Goal: Check status: Check status

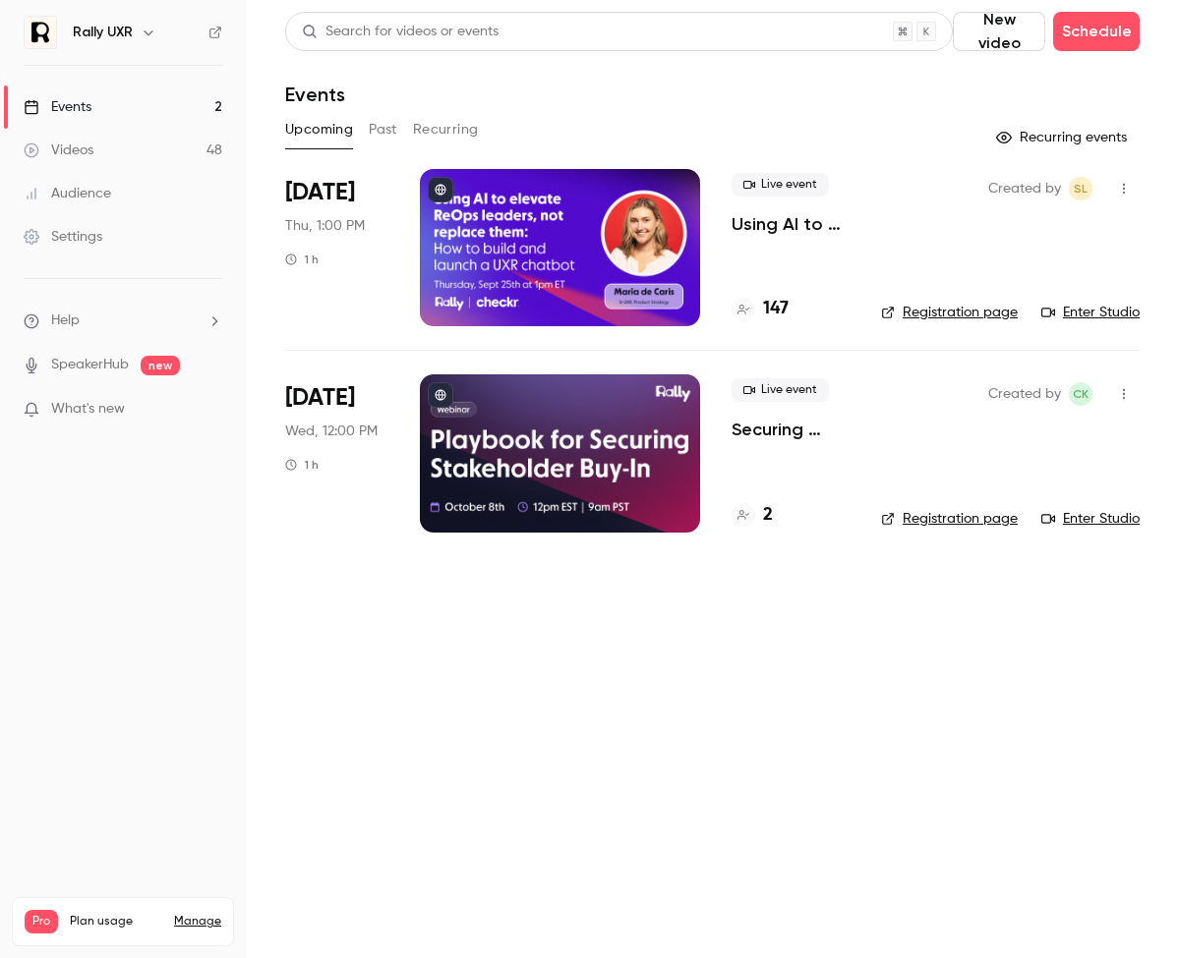
click at [397, 135] on button "Past" at bounding box center [383, 129] width 29 height 31
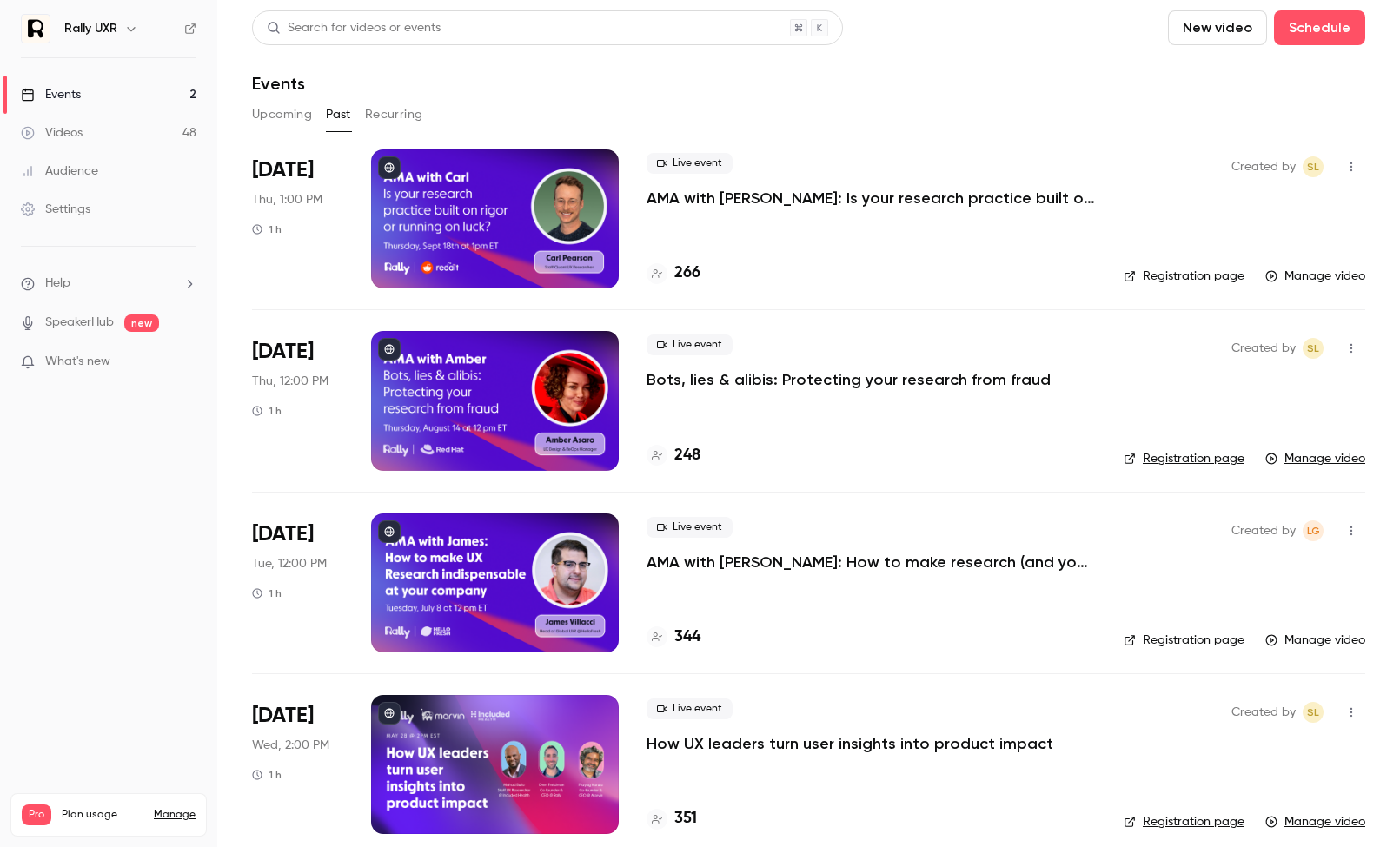
click at [479, 226] on div at bounding box center [495, 218] width 247 height 139
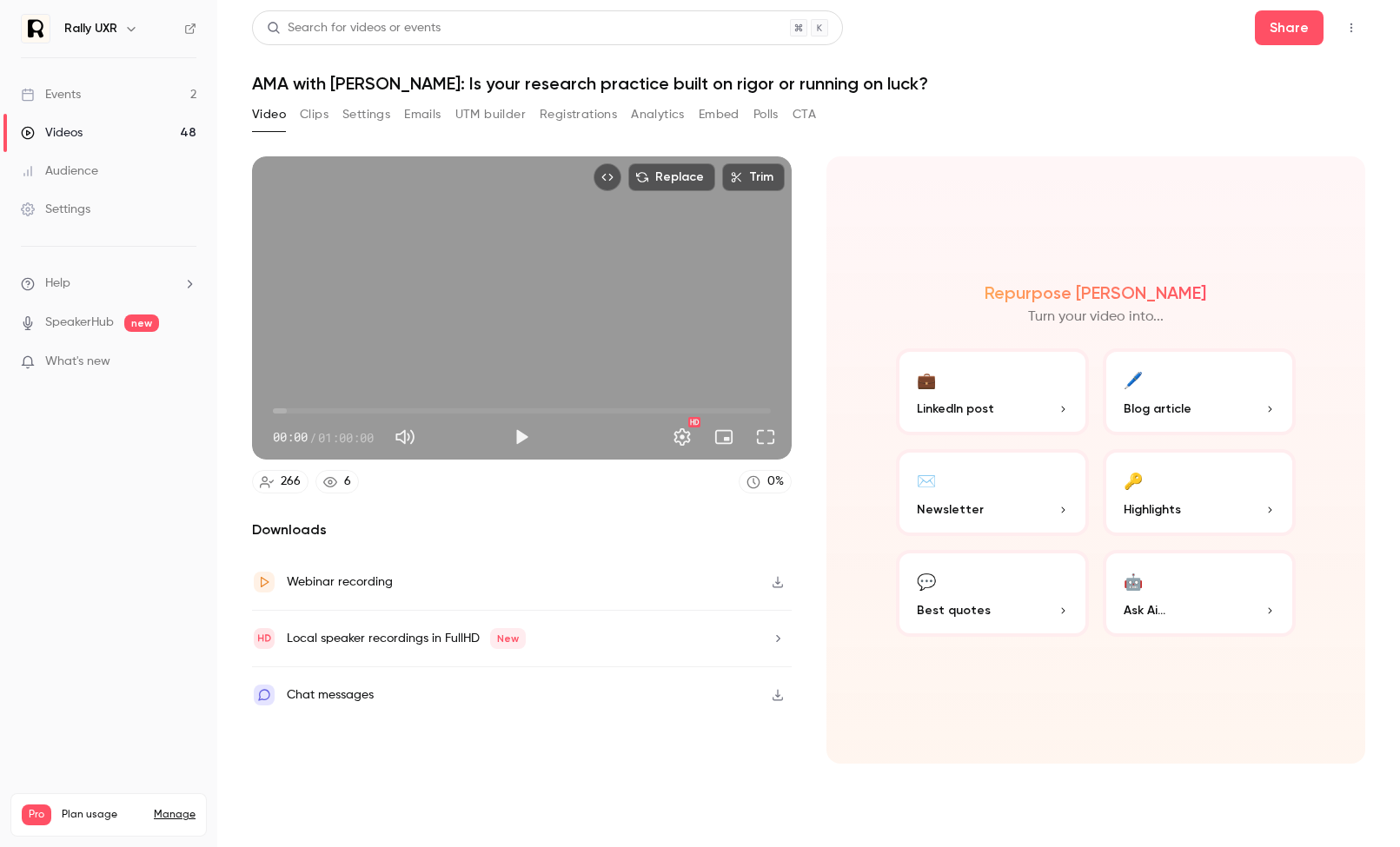
click at [558, 101] on button "Registrations" at bounding box center [577, 114] width 77 height 27
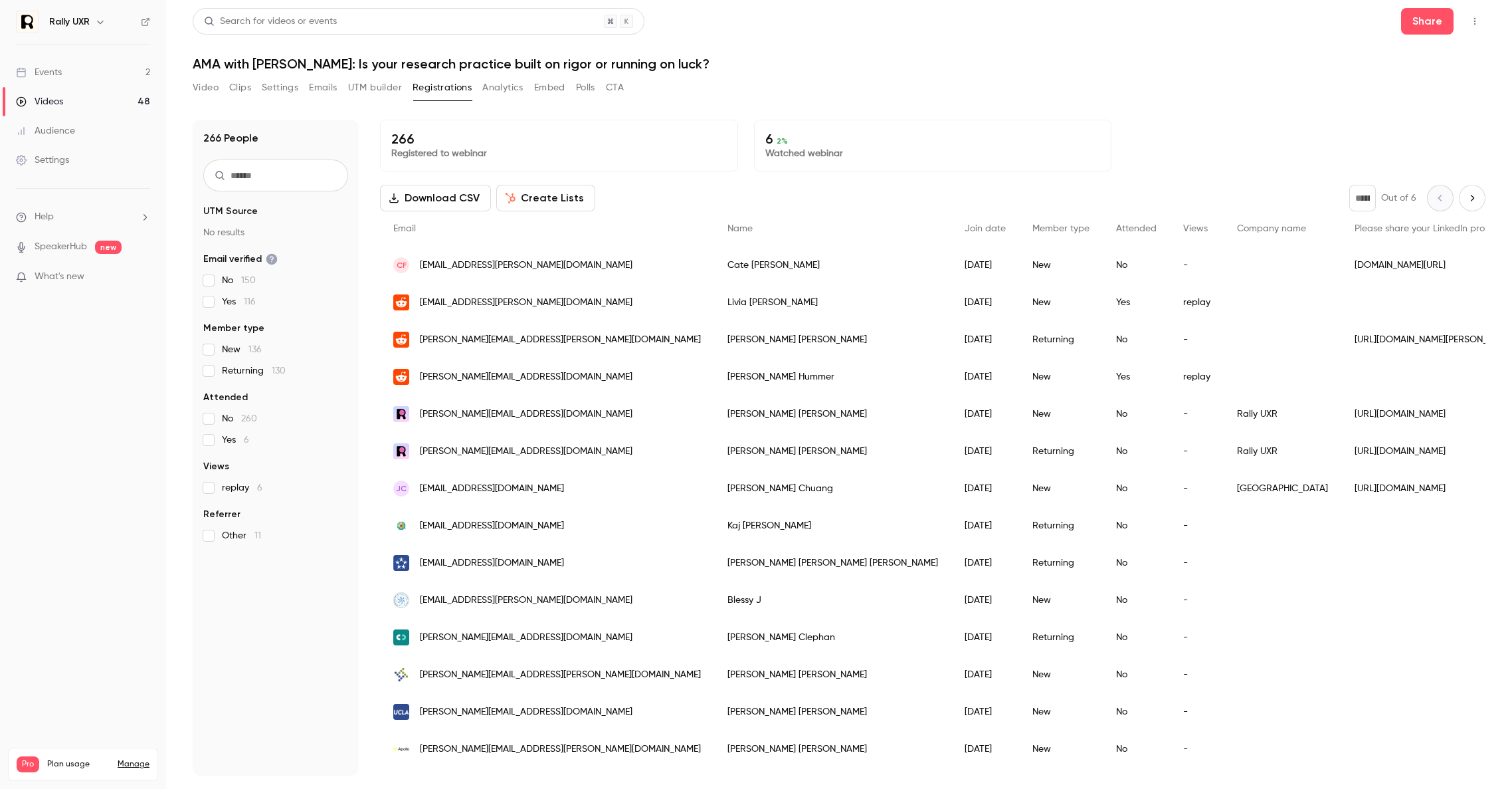
click at [796, 228] on span "Attended" at bounding box center [1136, 229] width 41 height 9
click at [796, 225] on div "Attended" at bounding box center [1136, 229] width 67 height 35
click at [796, 229] on span "Attended" at bounding box center [1136, 229] width 41 height 9
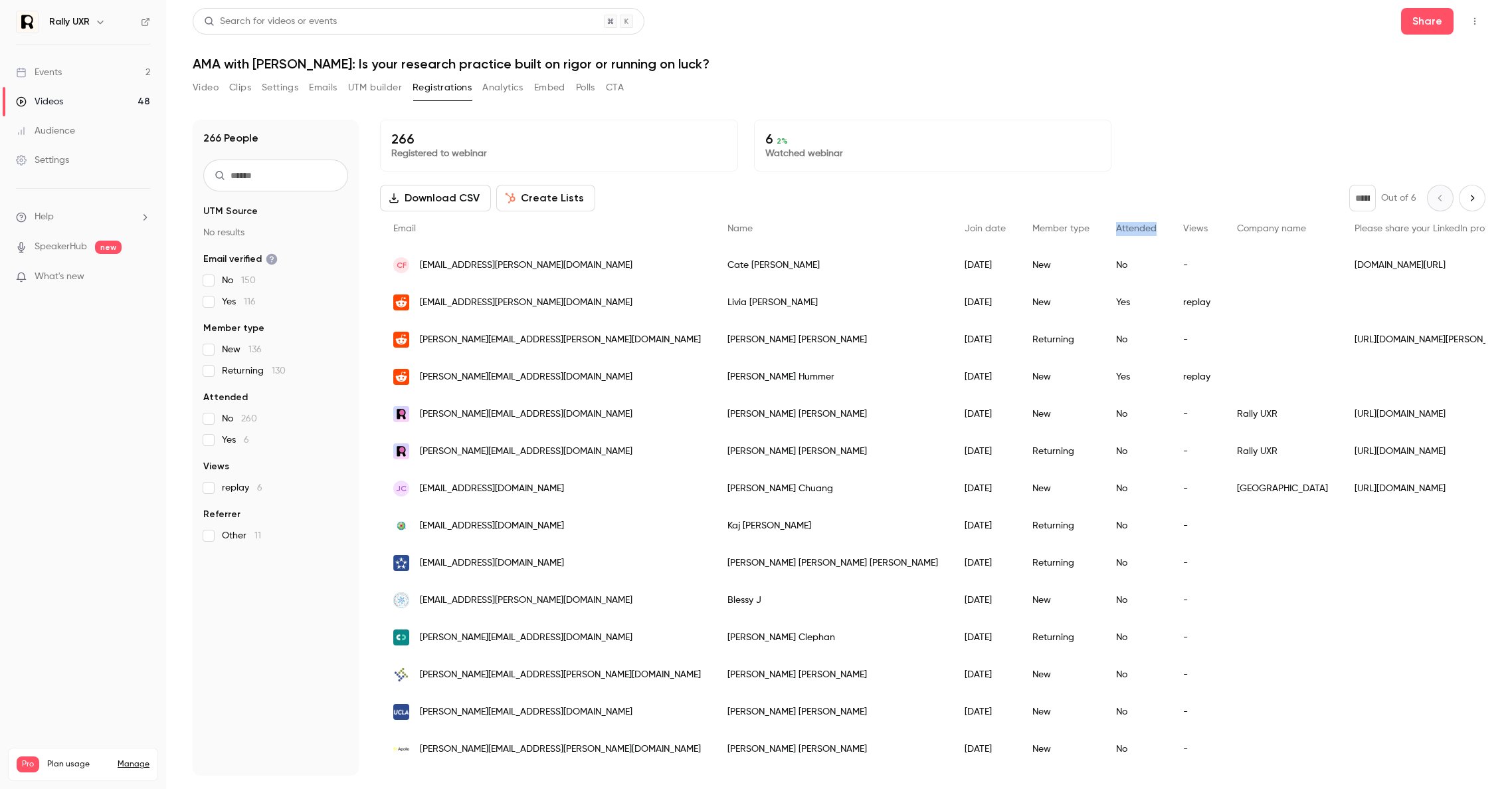
click at [796, 195] on icon "Next page" at bounding box center [1472, 198] width 15 height 11
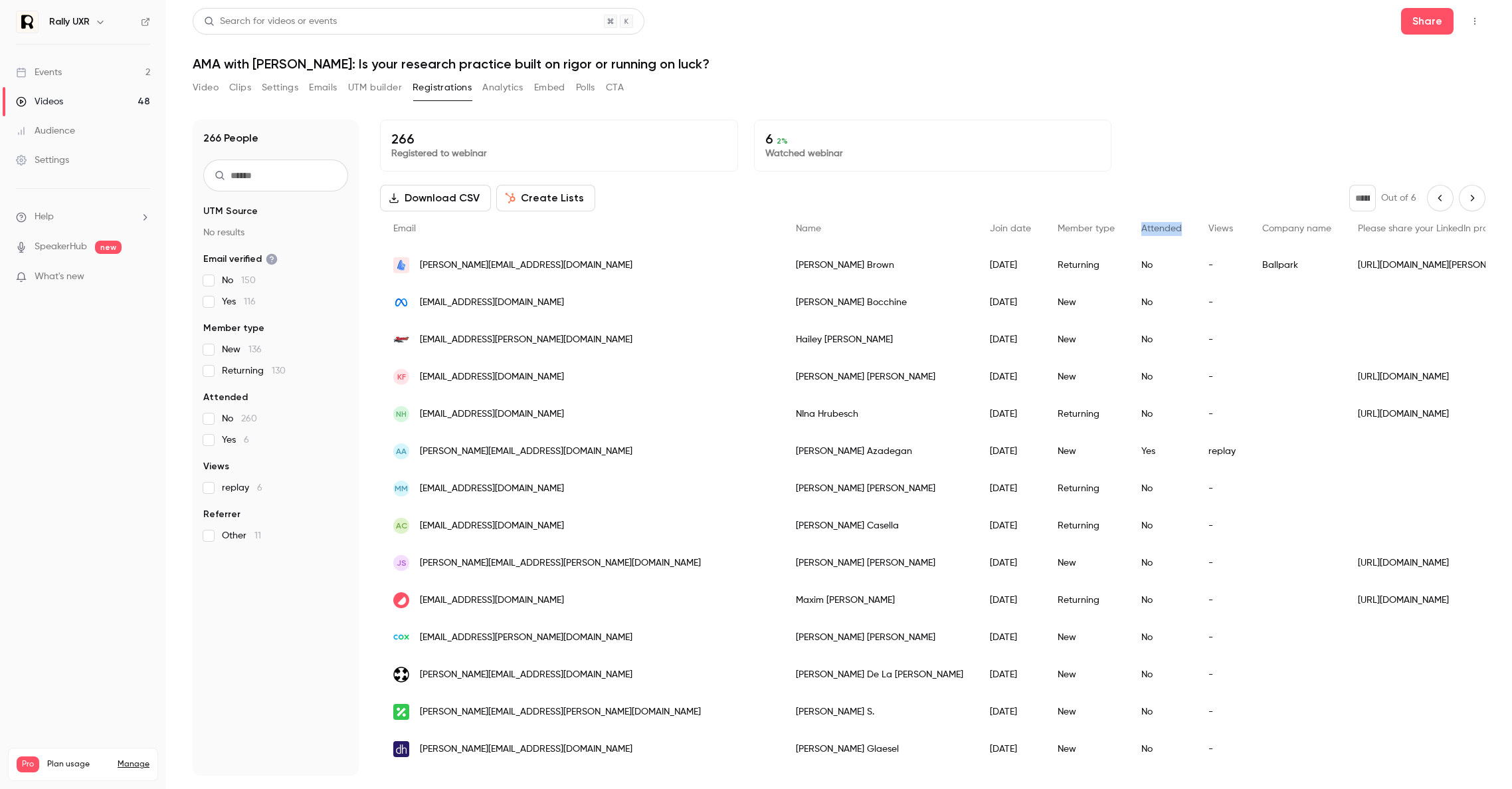
click at [796, 195] on icon "Next page" at bounding box center [1472, 198] width 15 height 11
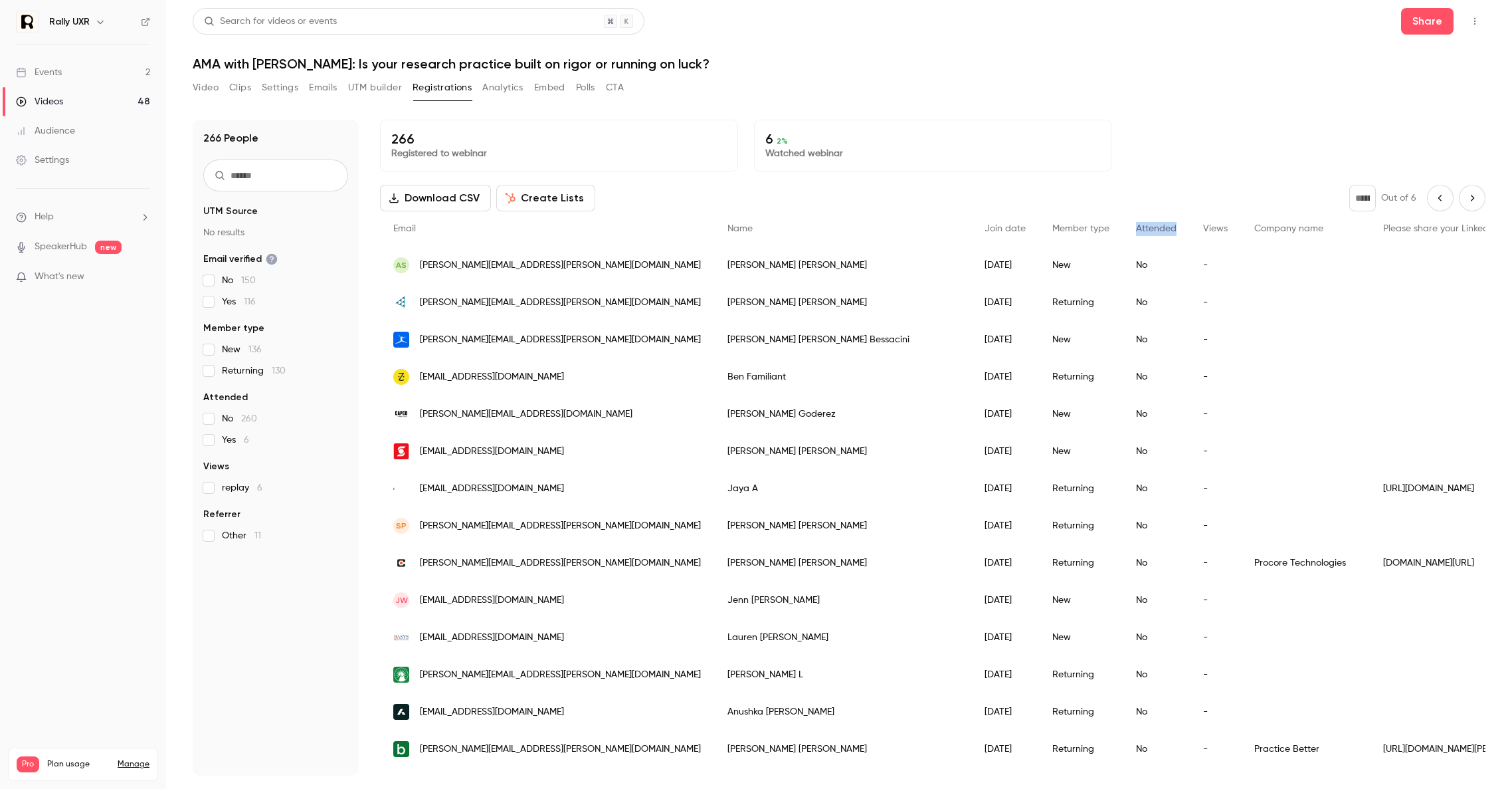
click at [796, 199] on icon "Next page" at bounding box center [1472, 198] width 15 height 11
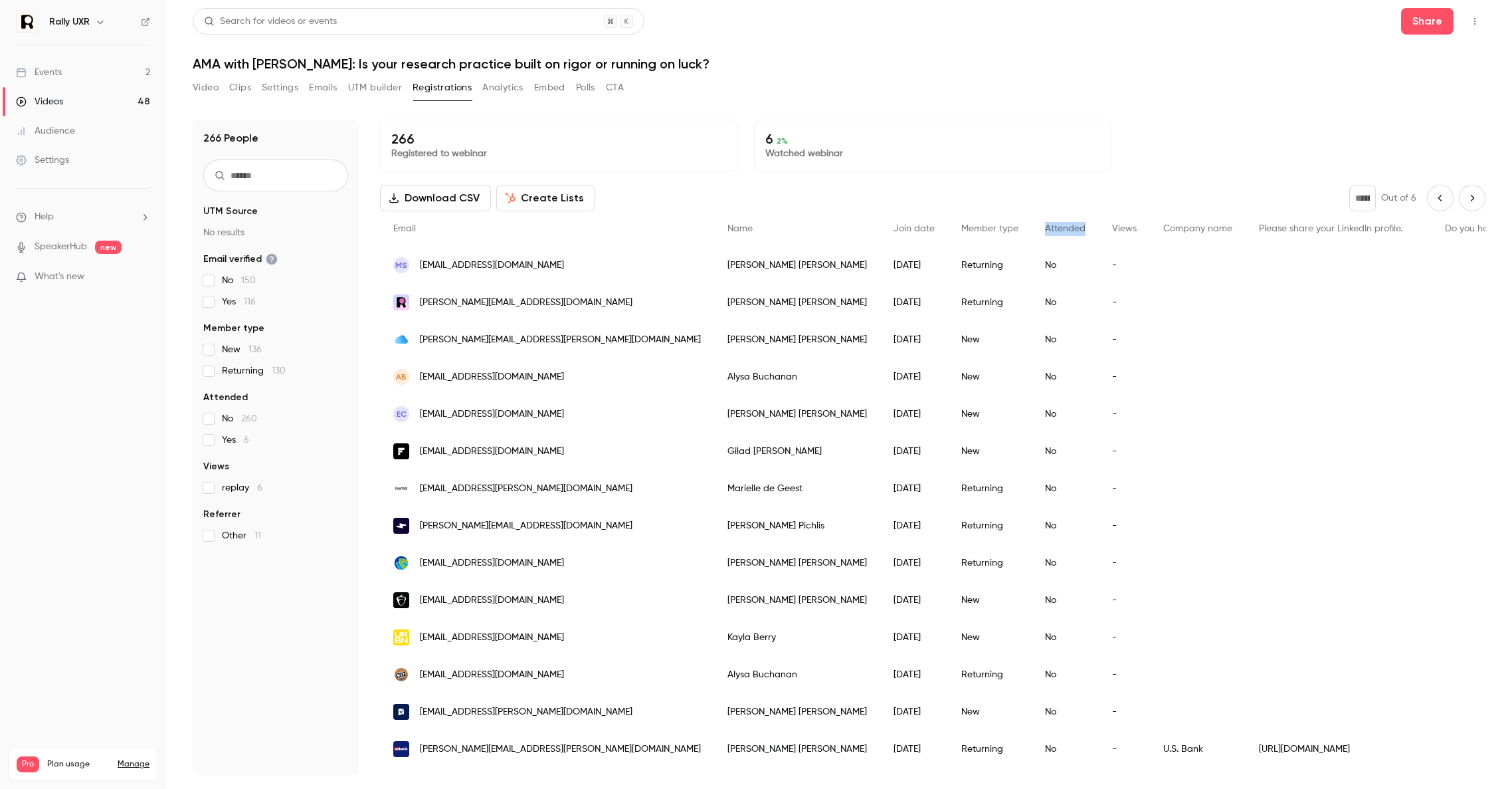
click at [796, 199] on icon "Next page" at bounding box center [1472, 198] width 15 height 11
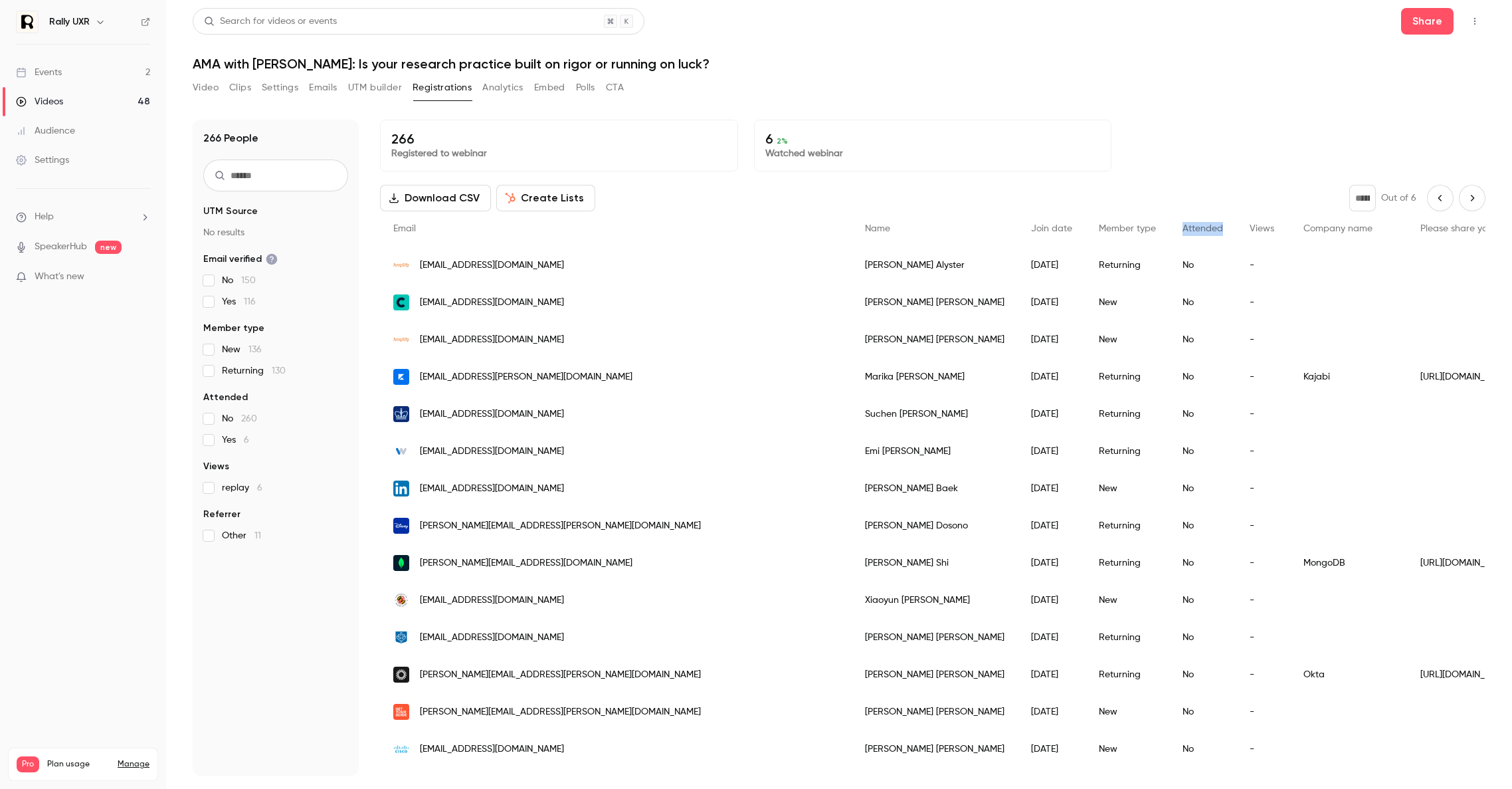
click at [796, 199] on icon "Next page" at bounding box center [1472, 198] width 15 height 11
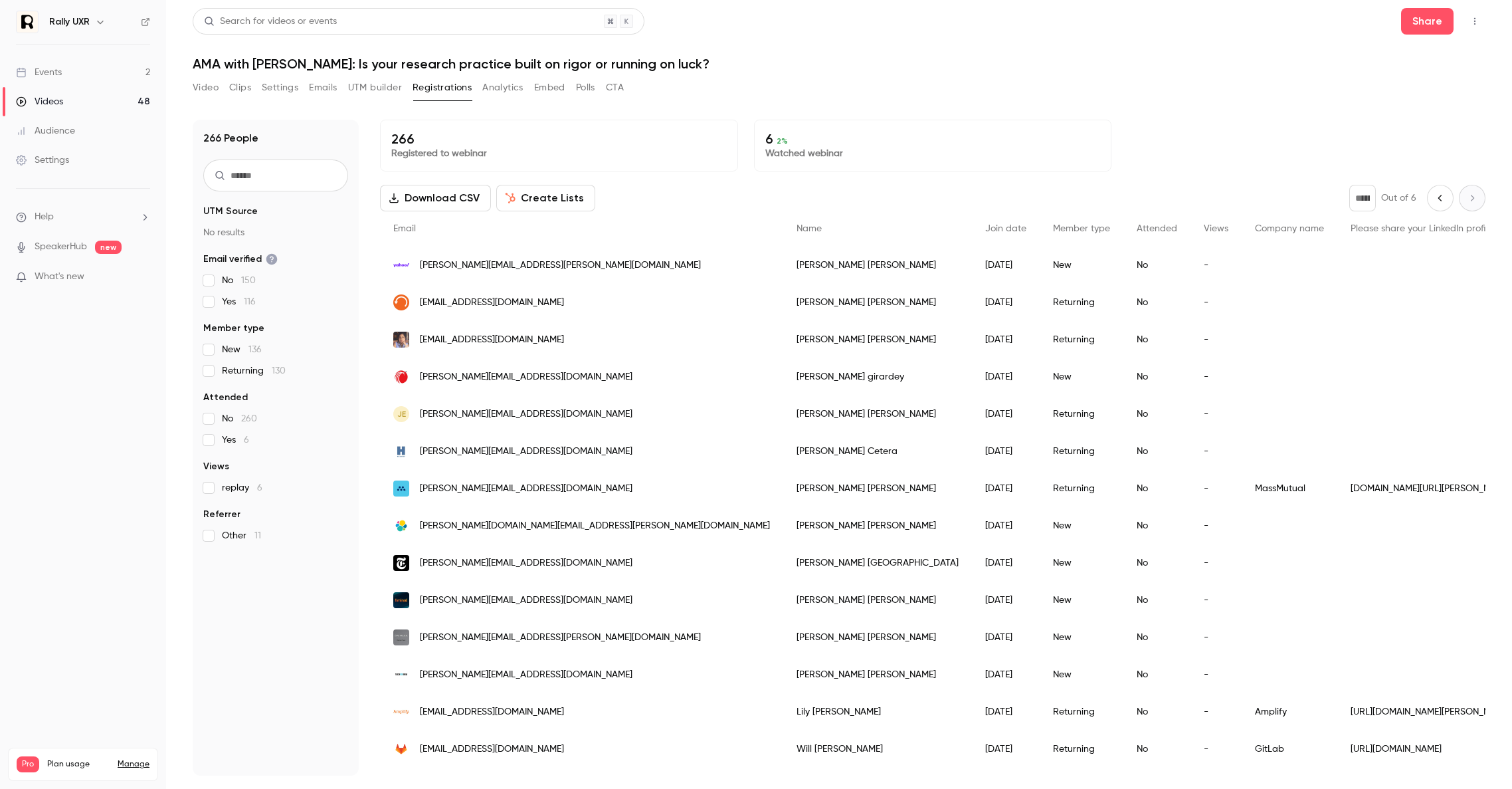
click at [796, 204] on div "* Out of 6" at bounding box center [1417, 197] width 137 height 26
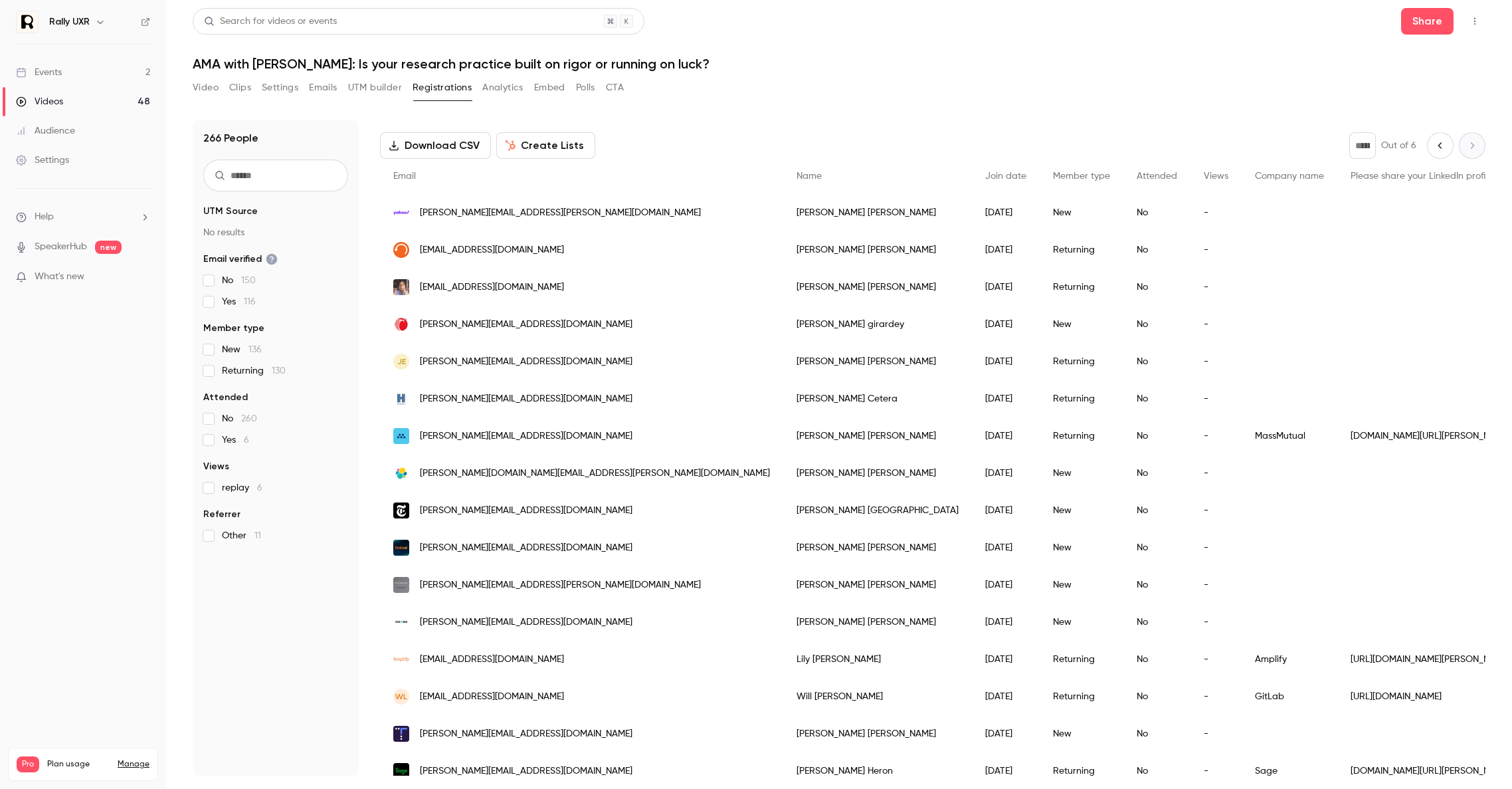
scroll to position [76, 0]
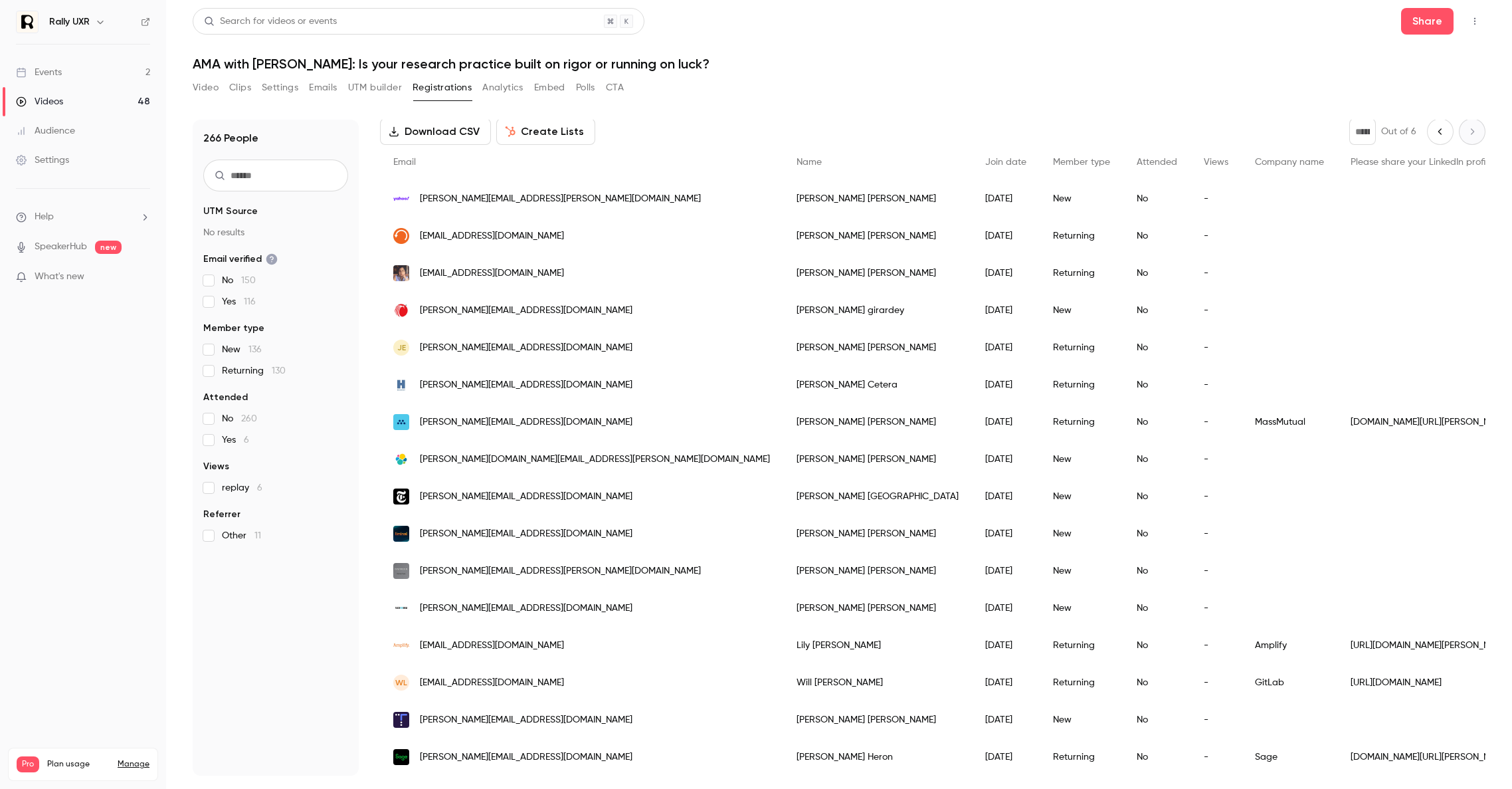
click at [796, 131] on button "Previous page" at bounding box center [1440, 131] width 26 height 26
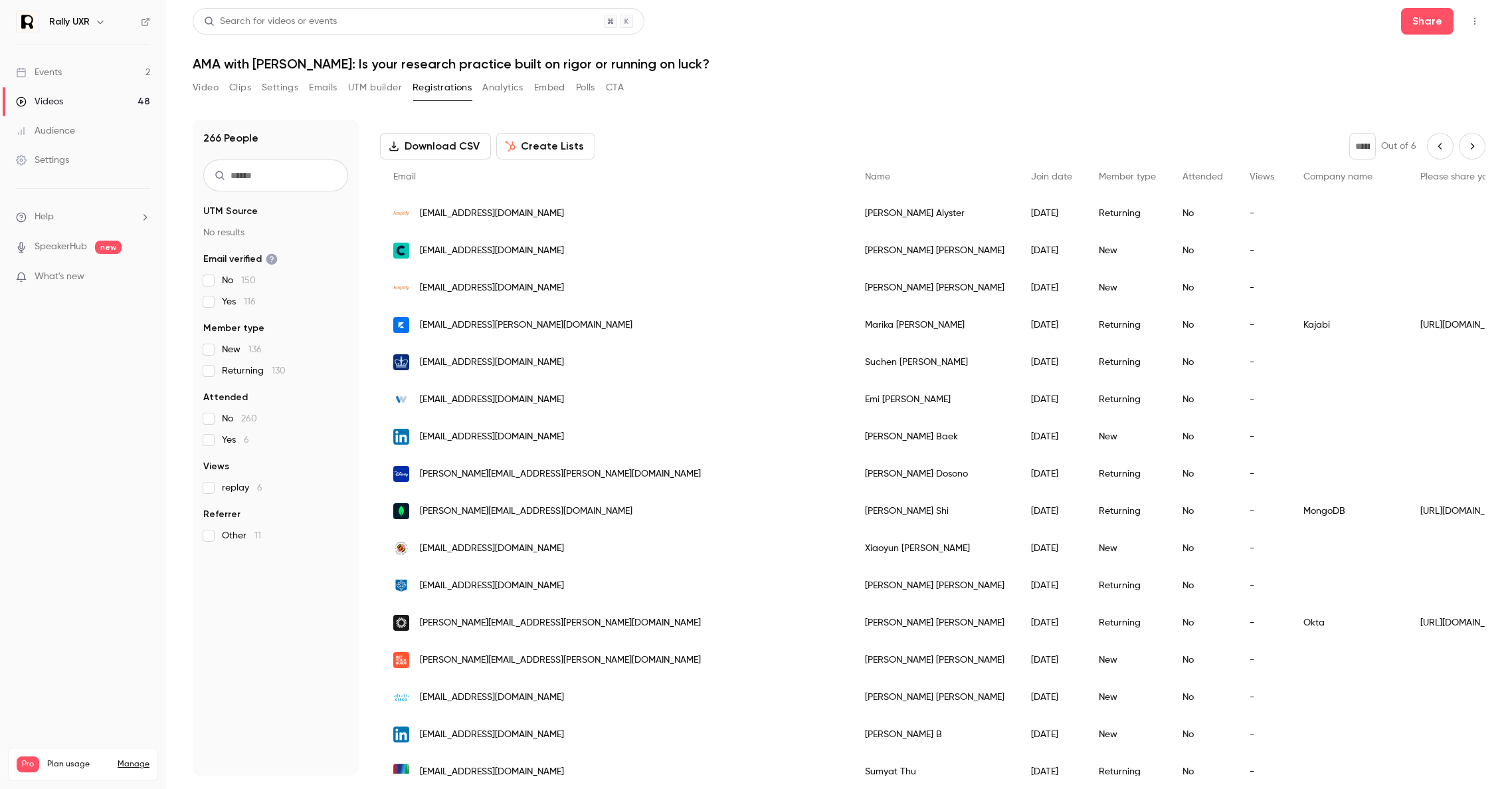
scroll to position [0, 0]
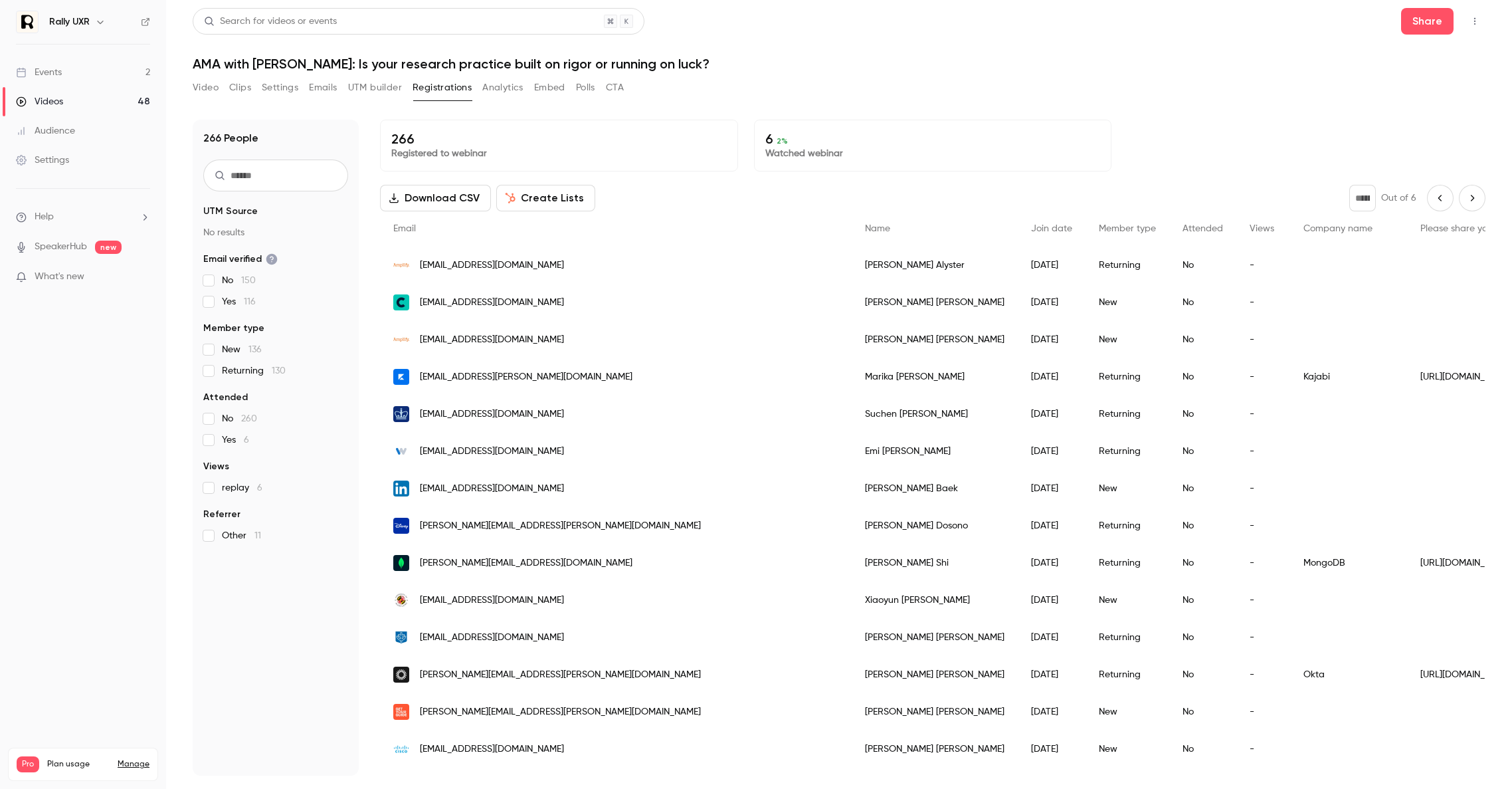
click at [796, 199] on icon "Previous page" at bounding box center [1440, 198] width 15 height 11
type input "*"
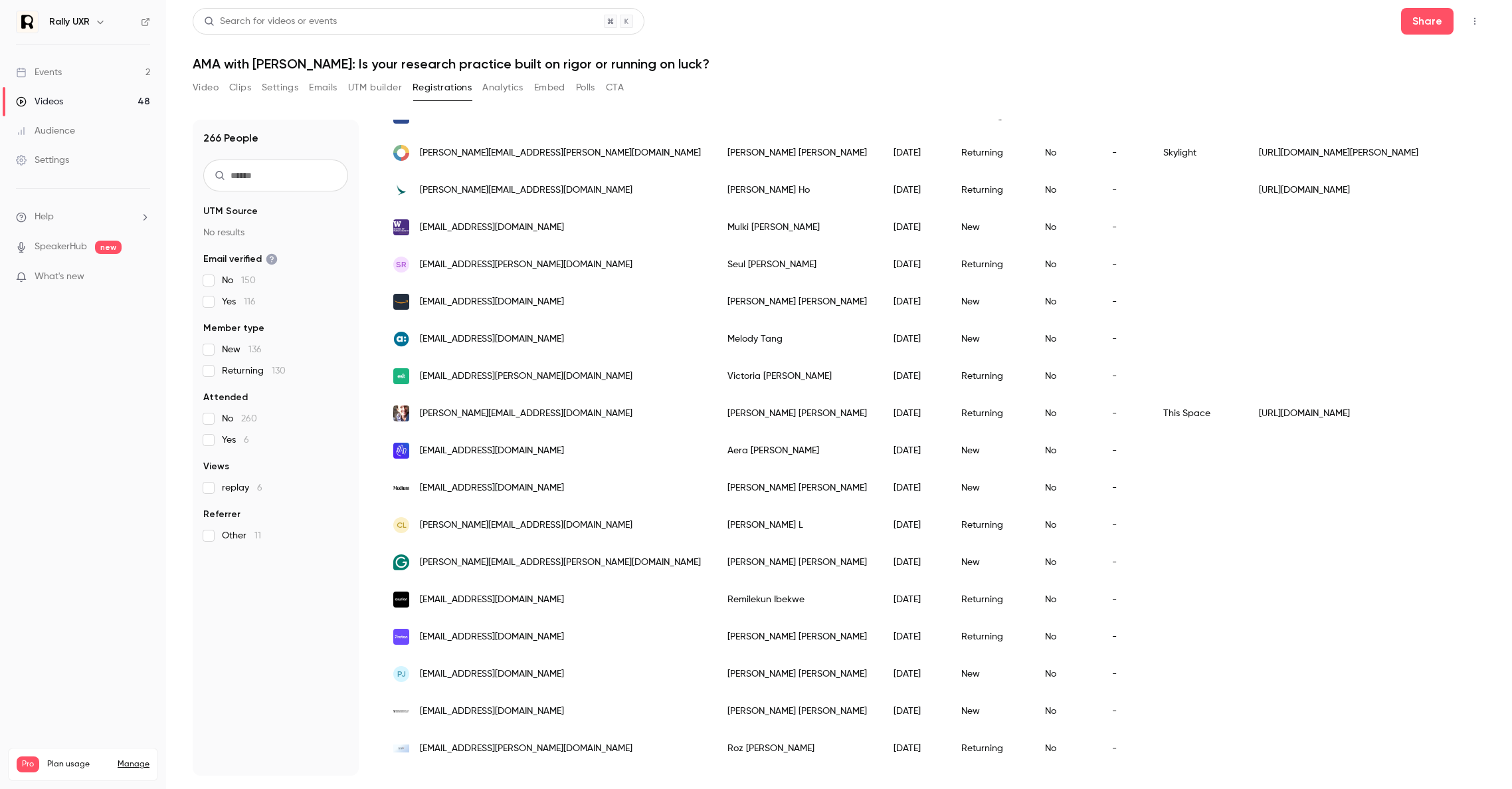
scroll to position [1318, 0]
